Goal: Find specific page/section: Find specific page/section

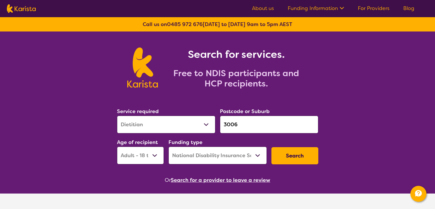
select select "Dietitian"
select select "AD"
select select "NDIS"
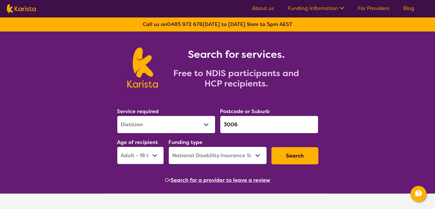
click at [173, 121] on select "Allied Health Assistant Assessment ([MEDICAL_DATA] or [MEDICAL_DATA]) Behaviour…" at bounding box center [166, 125] width 98 height 18
click at [236, 74] on h2 "Free to NDIS participants and HCP recipients." at bounding box center [236, 78] width 143 height 21
drag, startPoint x: 143, startPoint y: 23, endPoint x: 307, endPoint y: 22, distance: 163.9
click at [307, 22] on div "Call us on [PHONE_NUMBER] [DATE] to [DATE] 9am to 5pm AEST" at bounding box center [217, 24] width 435 height 14
click at [302, 63] on div "Search for services. Free to NDIS participants and HCP recipients." at bounding box center [233, 67] width 150 height 41
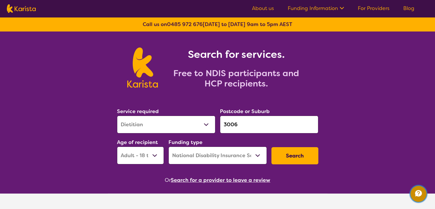
click at [416, 195] on icon "Channel Menu" at bounding box center [418, 193] width 7 height 6
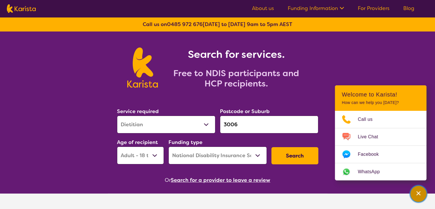
click at [414, 188] on div "Channel Menu" at bounding box center [418, 193] width 11 height 13
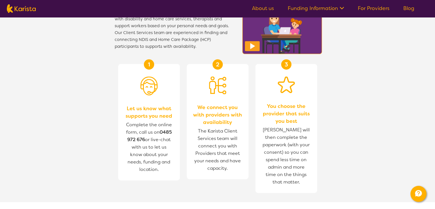
scroll to position [229, 0]
